Goal: Navigation & Orientation: Find specific page/section

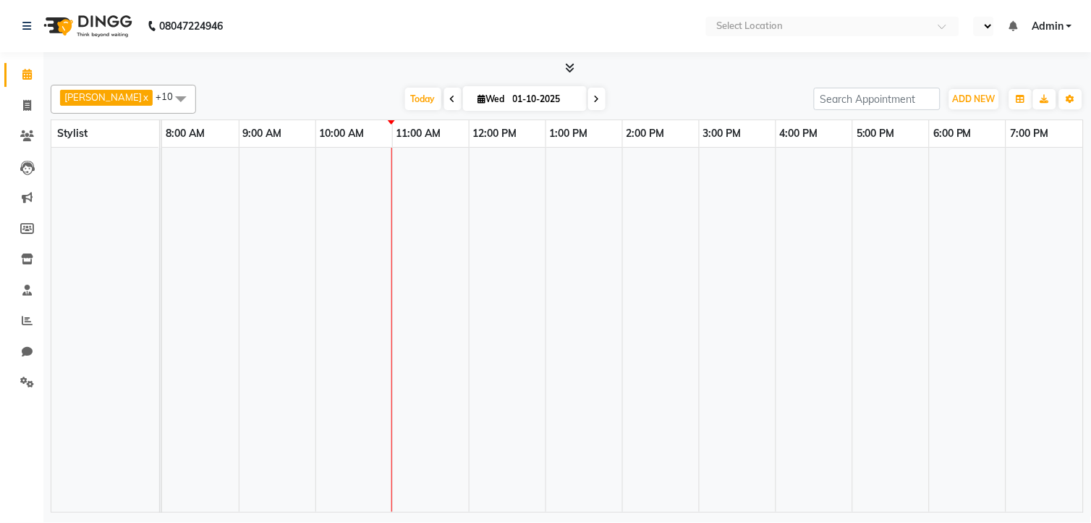
select select "en"
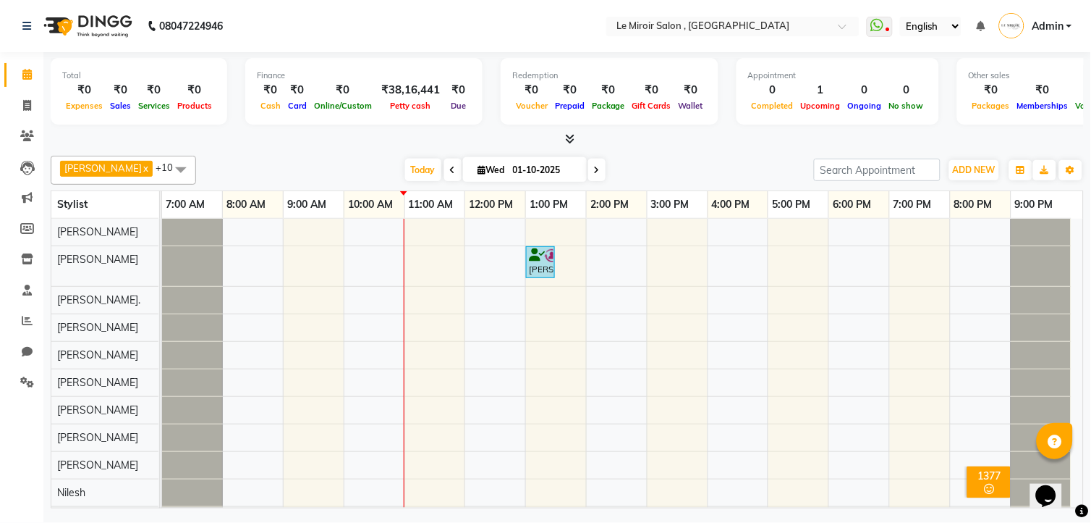
scroll to position [19, 0]
click at [417, 169] on span "Today" at bounding box center [423, 169] width 36 height 22
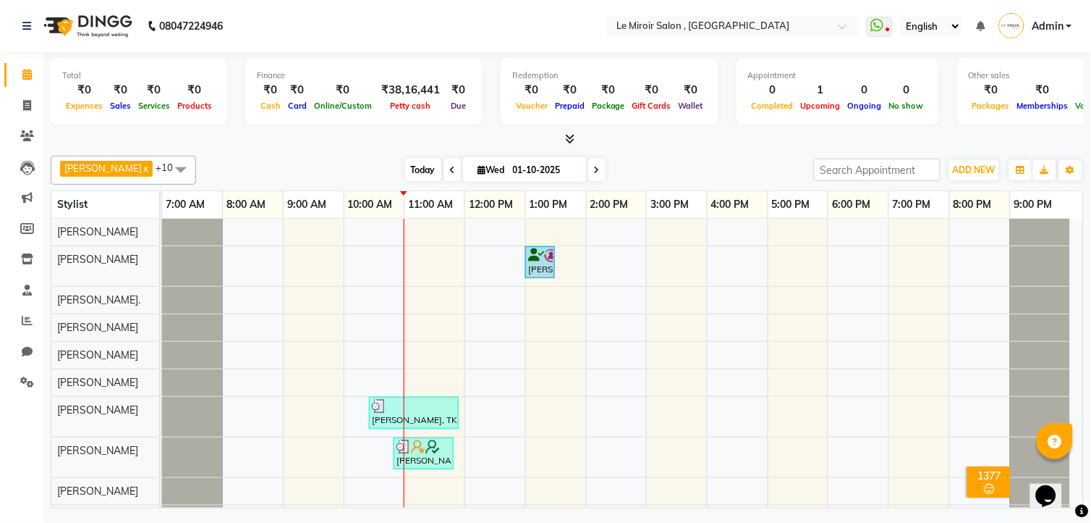
click at [422, 167] on span "Today" at bounding box center [423, 169] width 36 height 22
click at [31, 78] on span at bounding box center [26, 75] width 25 height 17
click at [16, 71] on span at bounding box center [26, 75] width 25 height 17
